Goal: Task Accomplishment & Management: Use online tool/utility

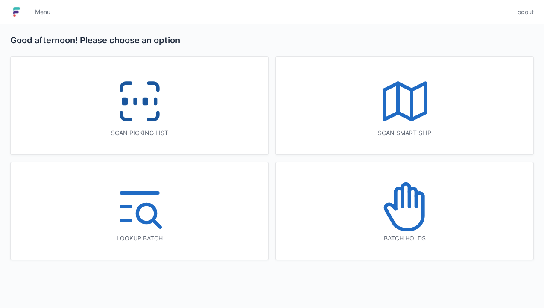
click at [145, 96] on icon at bounding box center [139, 101] width 55 height 55
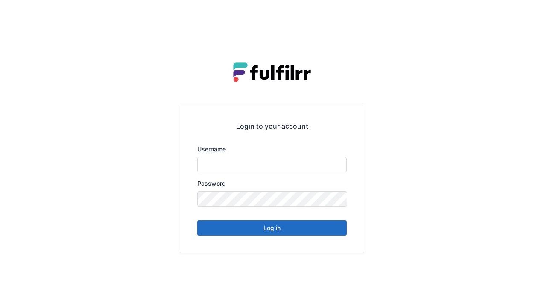
type input "******"
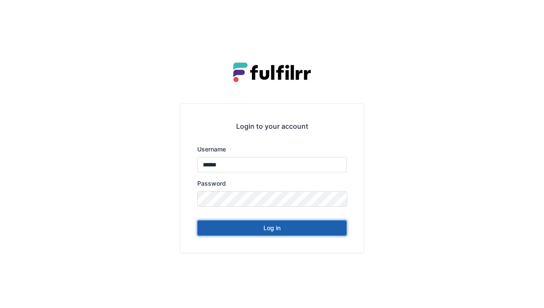
click at [280, 231] on button "Log in" at bounding box center [272, 227] width 150 height 15
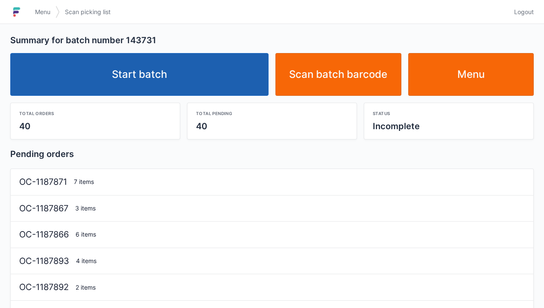
click at [238, 86] on link "Start batch" at bounding box center [139, 74] width 259 height 43
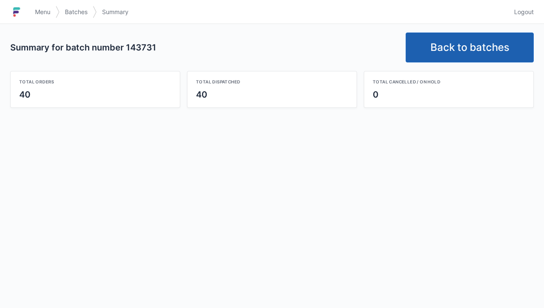
click at [485, 44] on link "Back to batches" at bounding box center [470, 47] width 128 height 30
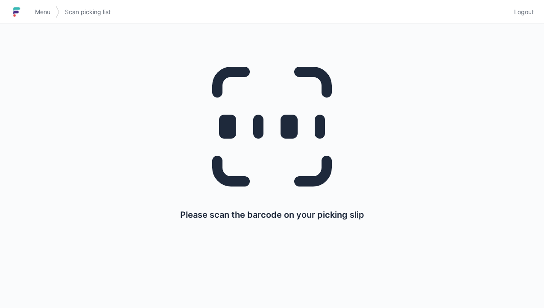
click at [533, 13] on span "Logout" at bounding box center [524, 12] width 20 height 9
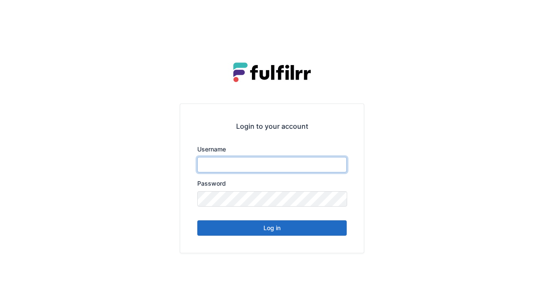
type input "******"
click at [322, 231] on button "Log in" at bounding box center [272, 227] width 150 height 15
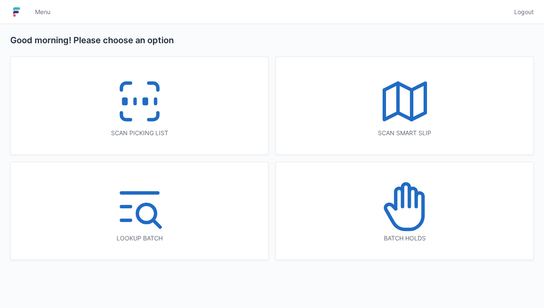
click at [197, 114] on div "Scan picking list" at bounding box center [140, 105] width 258 height 97
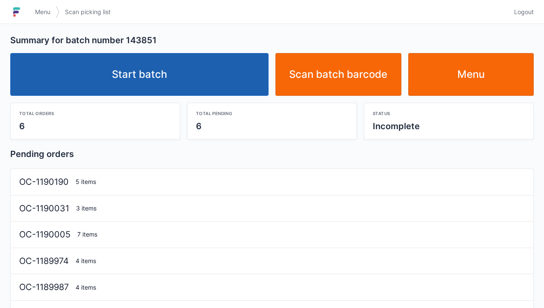
click at [211, 78] on link "Start batch" at bounding box center [139, 74] width 259 height 43
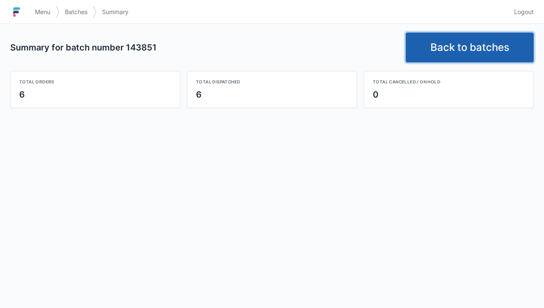
click at [470, 54] on link "Back to batches" at bounding box center [470, 47] width 128 height 30
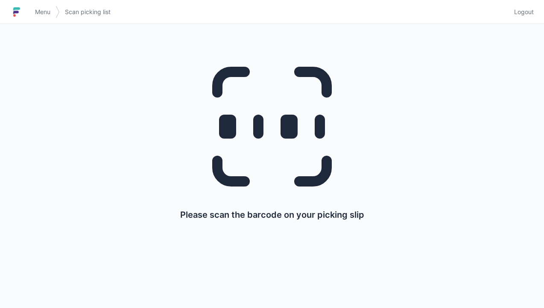
click at [532, 12] on span "Logout" at bounding box center [524, 12] width 20 height 9
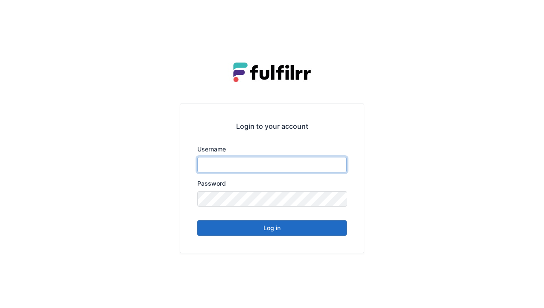
type input "******"
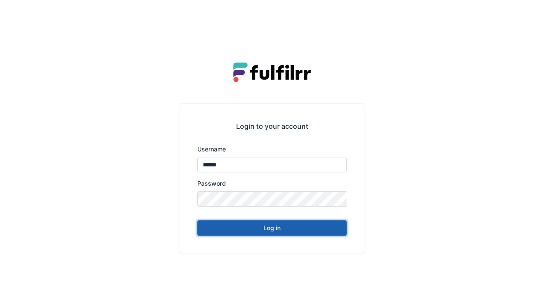
click at [299, 234] on button "Log in" at bounding box center [272, 227] width 150 height 15
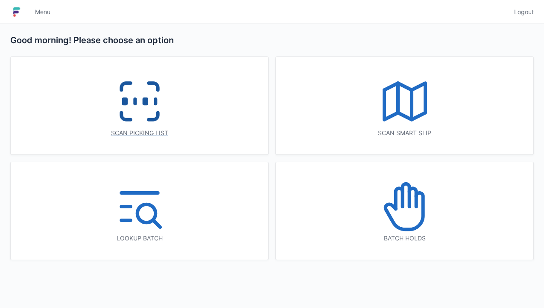
click at [152, 108] on icon at bounding box center [139, 101] width 55 height 55
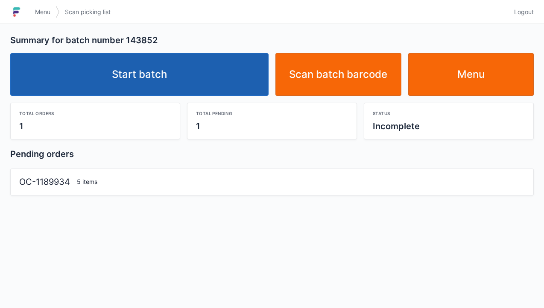
click at [211, 85] on link "Start batch" at bounding box center [139, 74] width 259 height 43
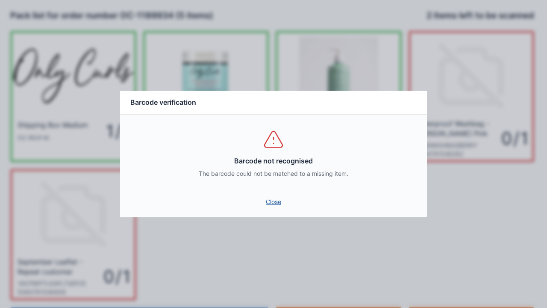
click at [265, 201] on link "Close" at bounding box center [273, 201] width 293 height 15
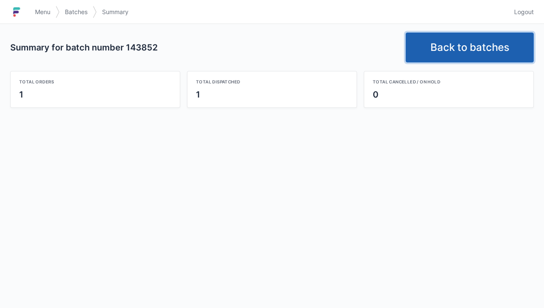
click at [491, 44] on link "Back to batches" at bounding box center [470, 47] width 128 height 30
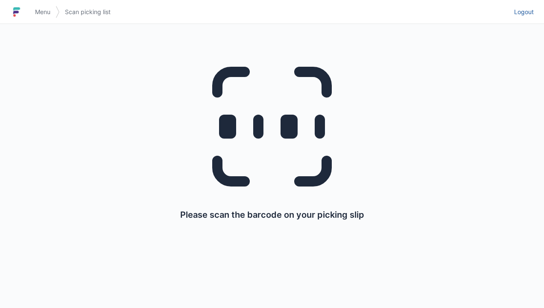
click at [531, 7] on link "Logout" at bounding box center [521, 11] width 25 height 15
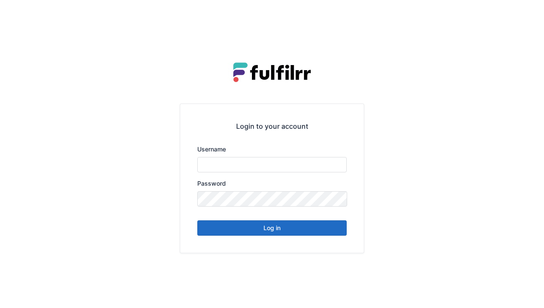
type input "******"
click at [320, 227] on button "Log in" at bounding box center [272, 227] width 150 height 15
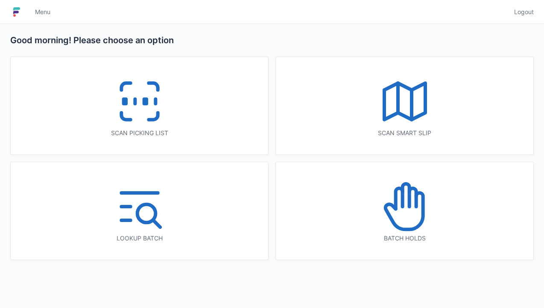
click at [175, 112] on div "Scan picking list" at bounding box center [140, 105] width 258 height 97
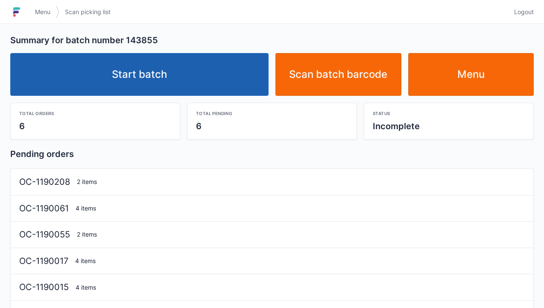
click at [213, 76] on link "Start batch" at bounding box center [139, 74] width 259 height 43
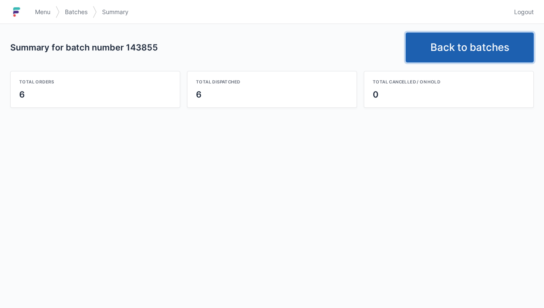
click at [495, 44] on link "Back to batches" at bounding box center [470, 47] width 128 height 30
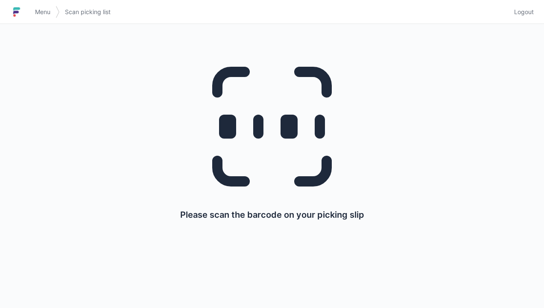
click at [526, 17] on link "Logout" at bounding box center [521, 11] width 25 height 15
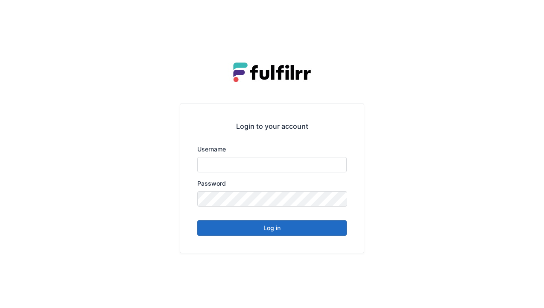
type input "******"
click at [311, 231] on button "Log in" at bounding box center [272, 227] width 150 height 15
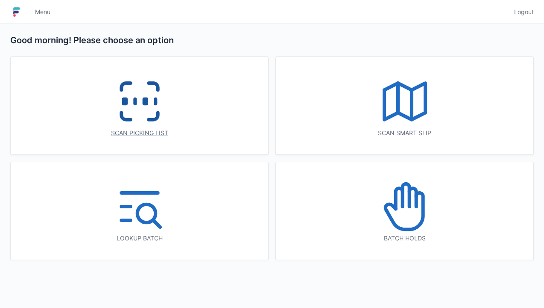
click at [156, 108] on icon at bounding box center [139, 101] width 55 height 55
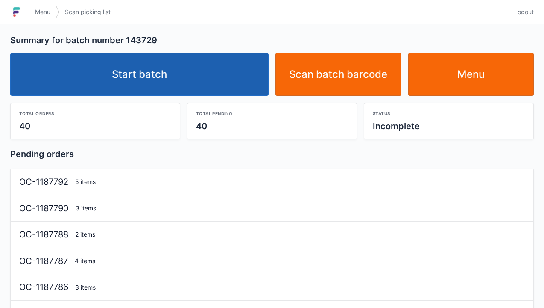
click at [189, 65] on link "Start batch" at bounding box center [139, 74] width 259 height 43
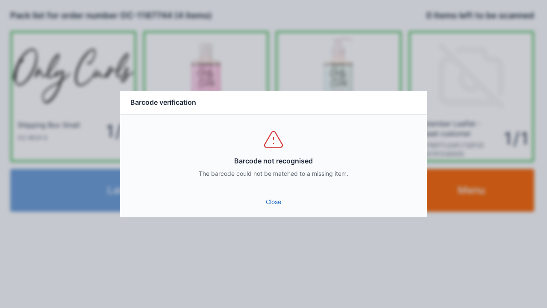
click at [270, 202] on link "Close" at bounding box center [273, 201] width 293 height 15
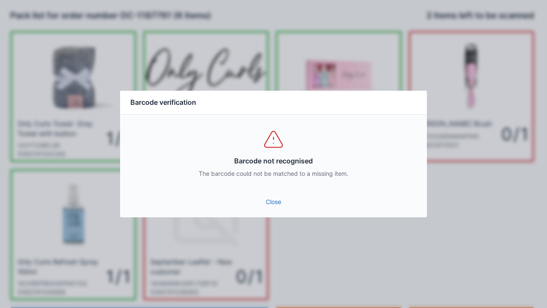
click at [273, 205] on link "Close" at bounding box center [273, 201] width 293 height 15
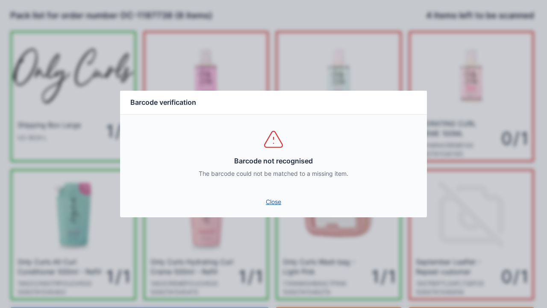
click at [272, 201] on link "Close" at bounding box center [273, 201] width 293 height 15
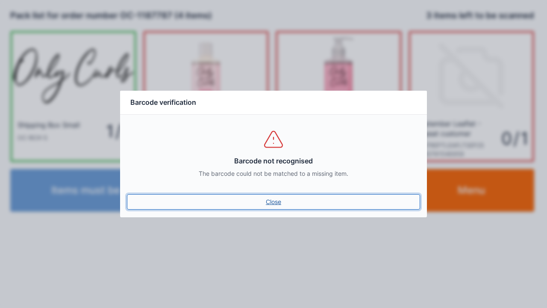
click at [261, 200] on link "Close" at bounding box center [273, 201] width 293 height 15
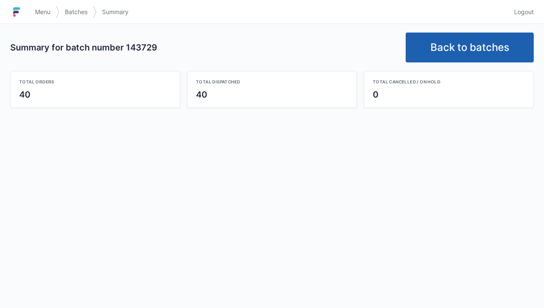
click at [494, 34] on link "Back to batches" at bounding box center [470, 47] width 128 height 30
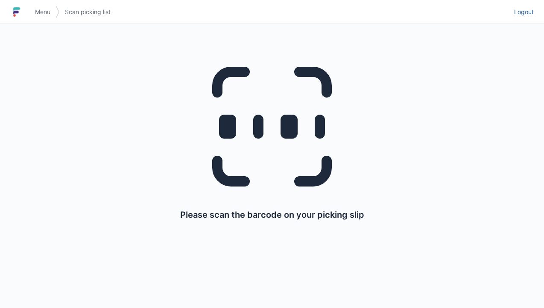
click at [526, 9] on span "Logout" at bounding box center [524, 12] width 20 height 9
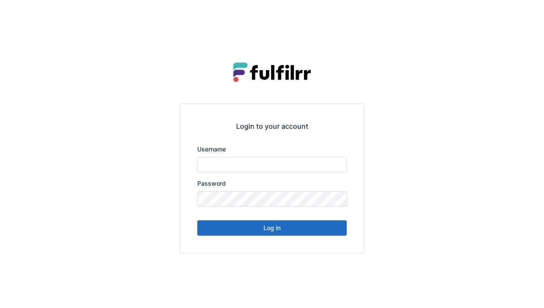
type input "******"
click at [309, 224] on button "Log in" at bounding box center [272, 227] width 150 height 15
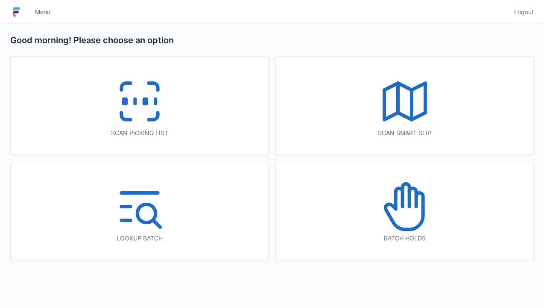
click at [153, 117] on icon at bounding box center [139, 101] width 55 height 55
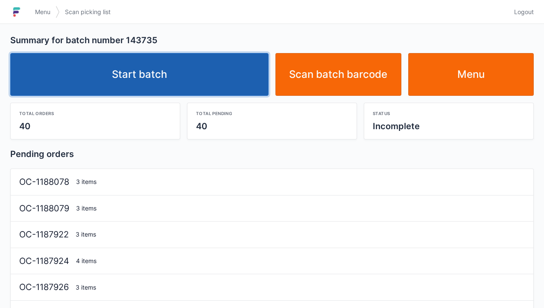
click at [204, 82] on link "Start batch" at bounding box center [139, 74] width 259 height 43
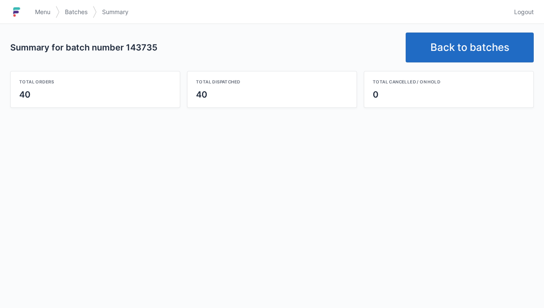
click at [472, 45] on link "Back to batches" at bounding box center [470, 47] width 128 height 30
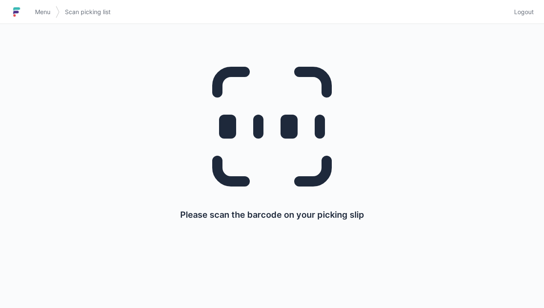
click at [528, 14] on span "Logout" at bounding box center [524, 12] width 20 height 9
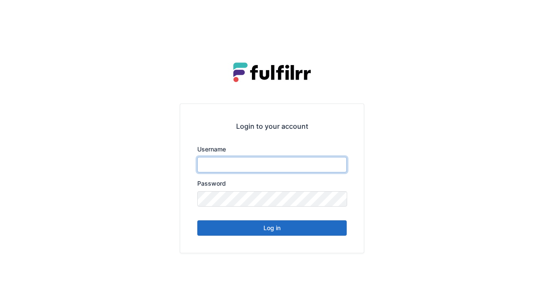
type input "******"
click at [308, 233] on button "Log in" at bounding box center [272, 227] width 150 height 15
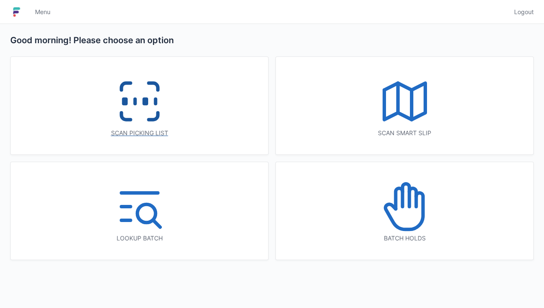
click at [156, 104] on line at bounding box center [156, 101] width 0 height 5
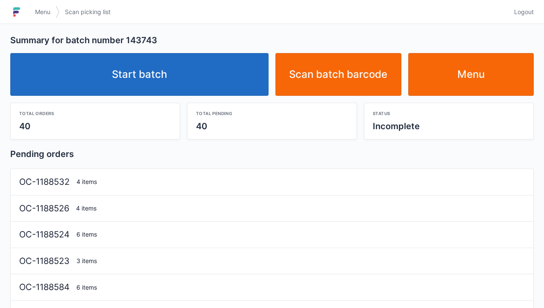
click at [215, 79] on link "Start batch" at bounding box center [139, 74] width 259 height 43
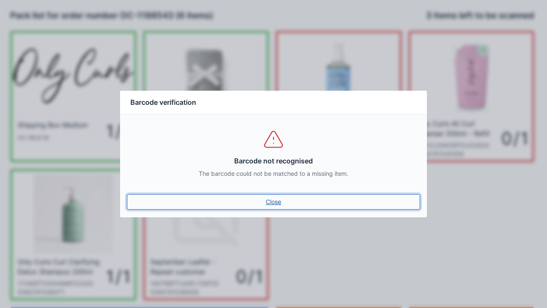
click at [276, 208] on link "Close" at bounding box center [273, 201] width 293 height 15
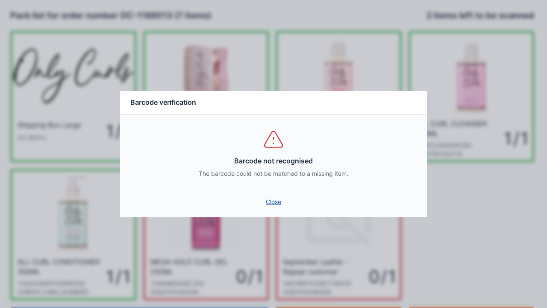
click at [281, 195] on link "Close" at bounding box center [273, 201] width 293 height 15
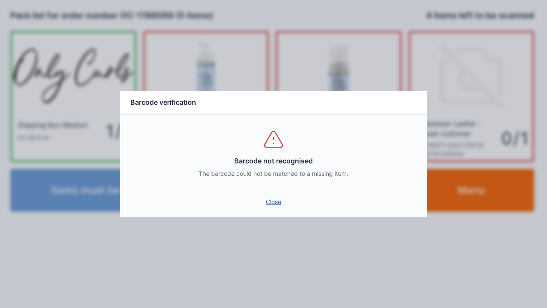
click at [291, 195] on link "Close" at bounding box center [273, 201] width 293 height 15
